Goal: Navigation & Orientation: Find specific page/section

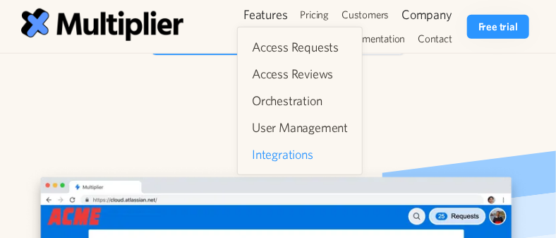
click at [305, 151] on link "Integrations" at bounding box center [299, 154] width 107 height 25
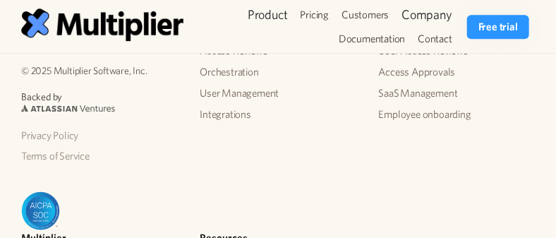
scroll to position [1081, 0]
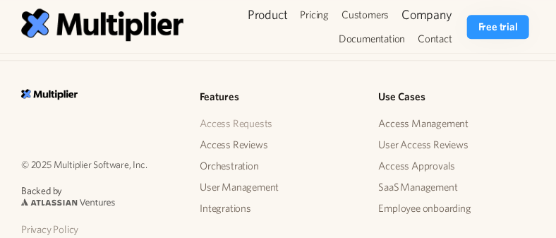
click at [240, 113] on link "Access Requests" at bounding box center [236, 123] width 73 height 21
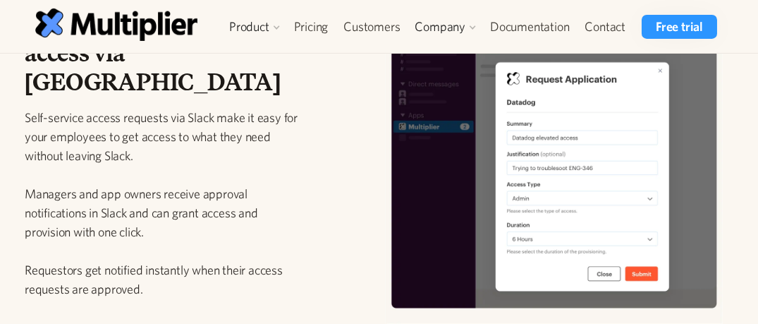
scroll to position [2094, 0]
